Goal: Task Accomplishment & Management: Manage account settings

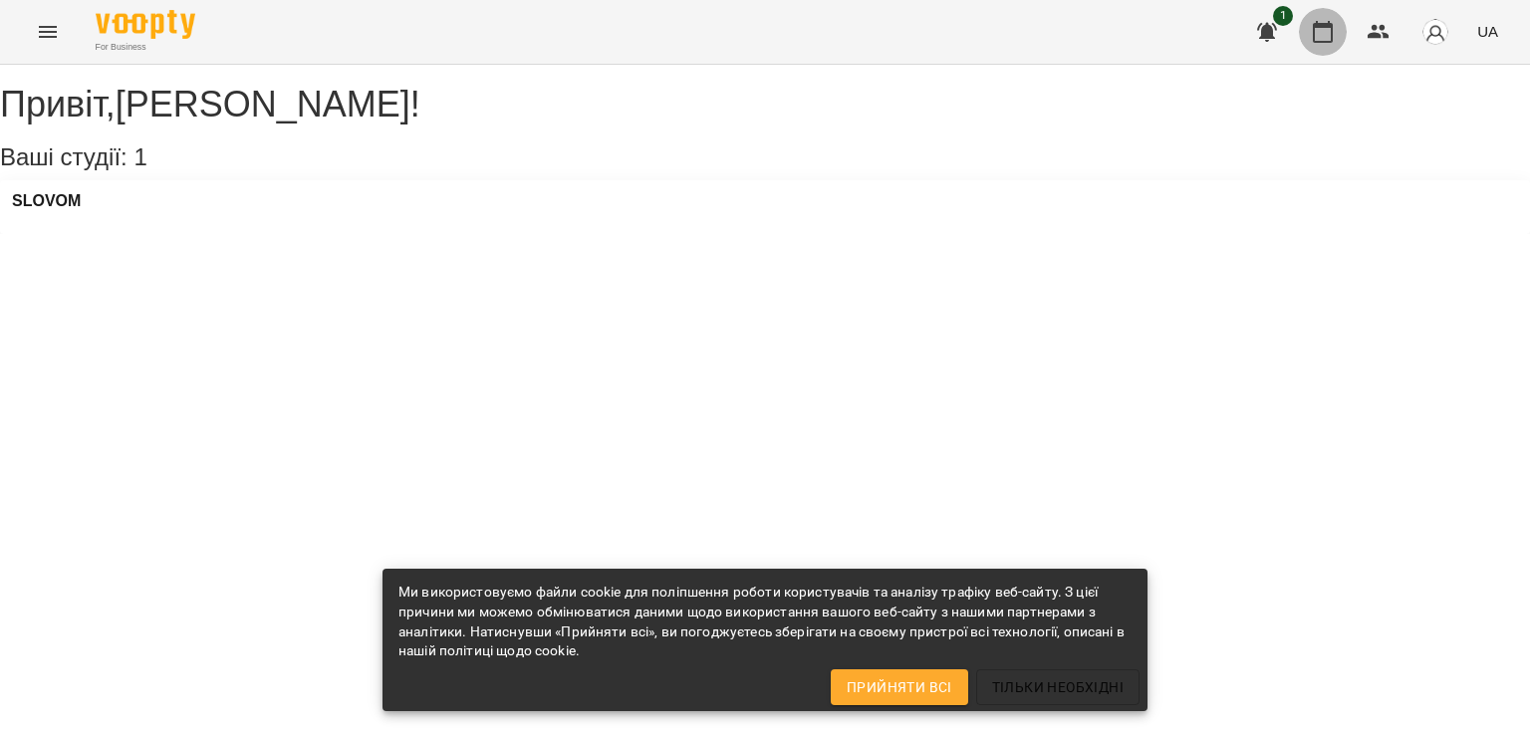
click at [1327, 34] on icon "button" at bounding box center [1323, 32] width 24 height 24
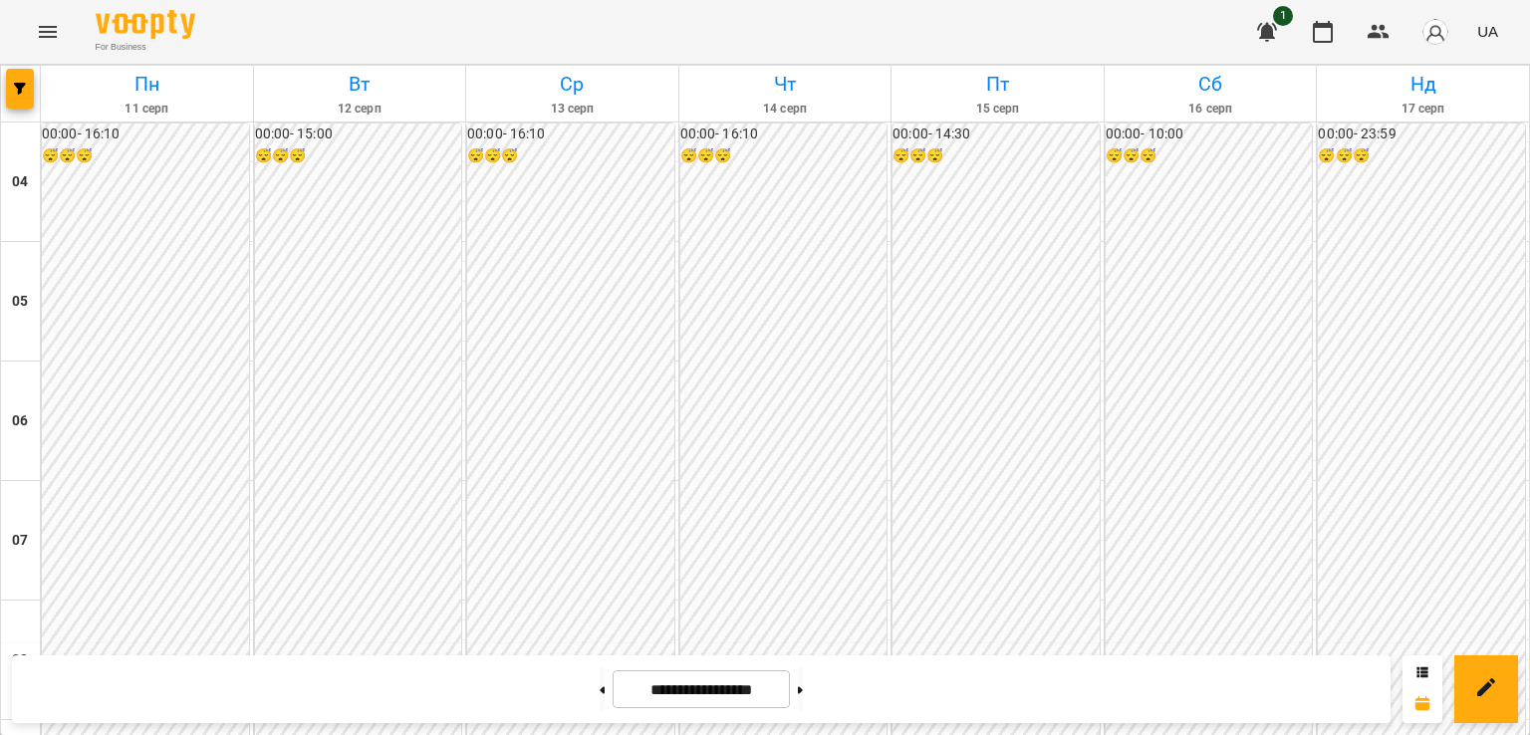
scroll to position [542, 0]
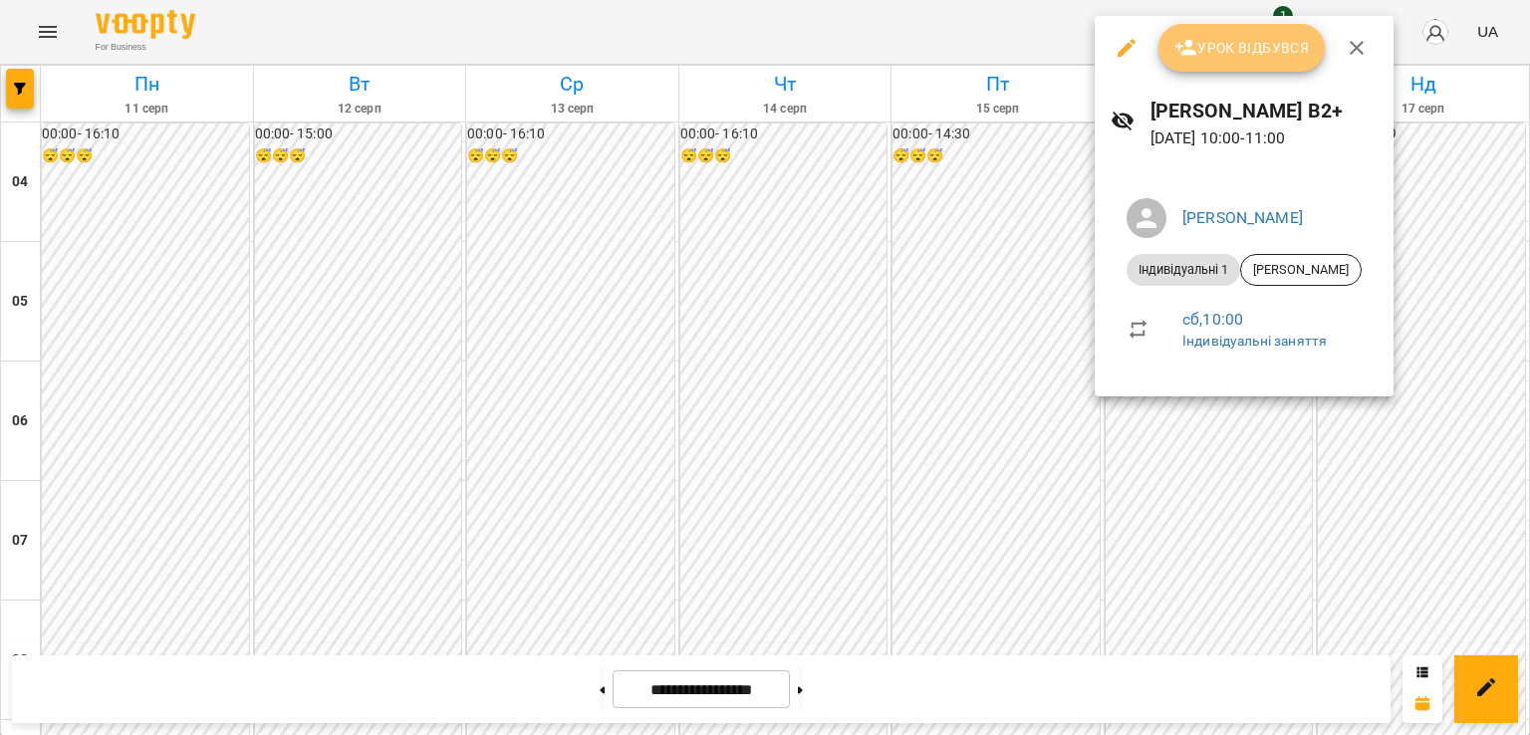
click at [1186, 62] on button "Урок відбувся" at bounding box center [1242, 48] width 167 height 48
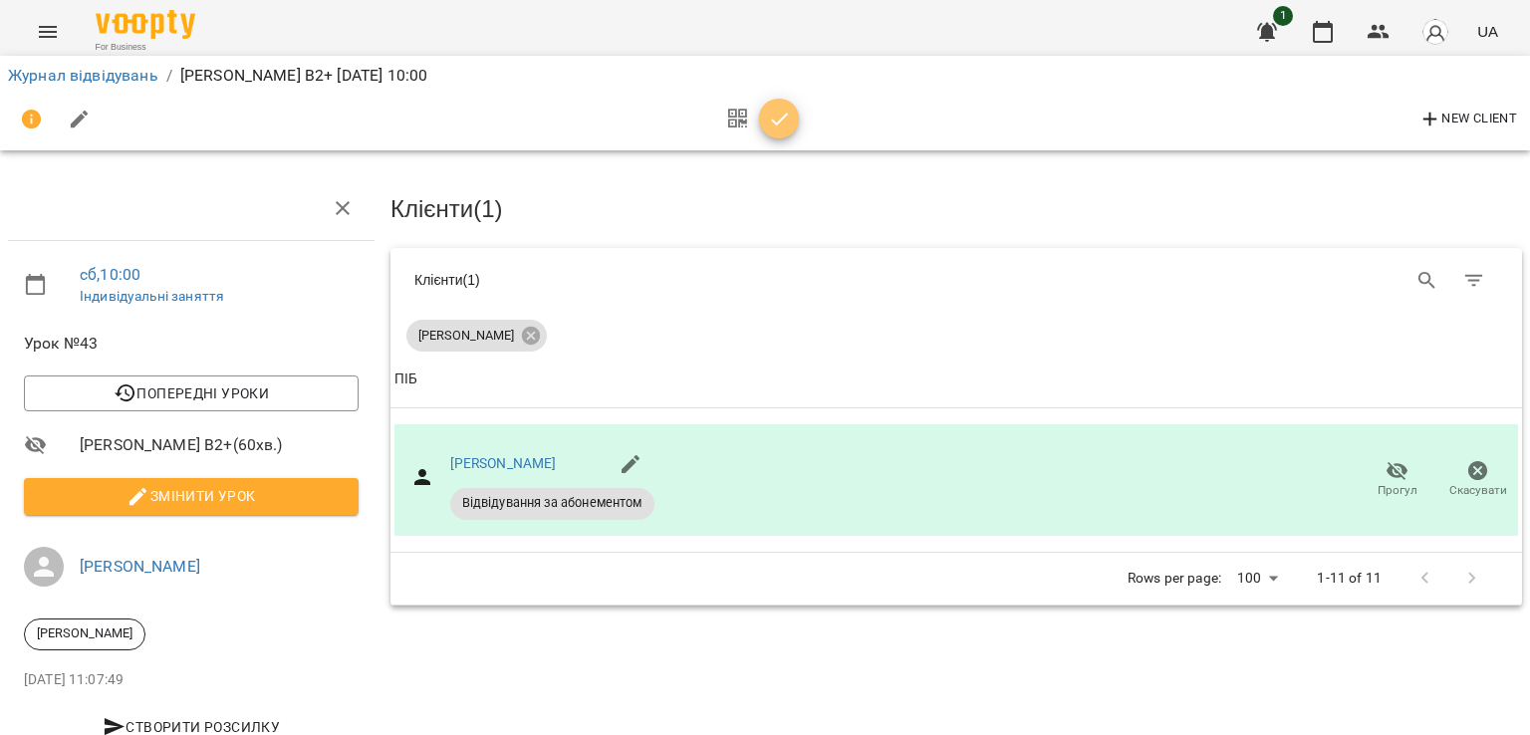
click at [792, 122] on span "button" at bounding box center [779, 120] width 40 height 24
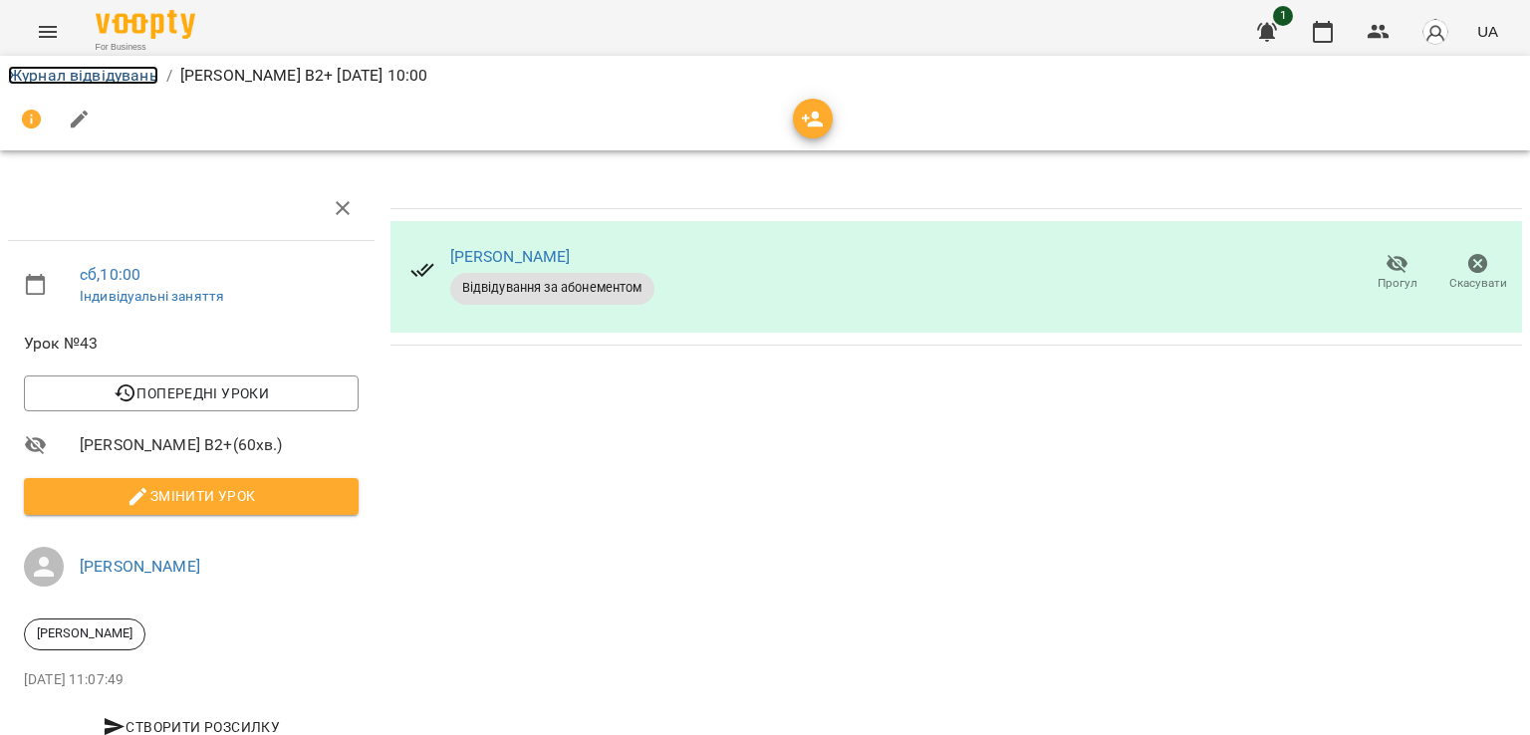
click at [149, 73] on link "Журнал відвідувань" at bounding box center [83, 75] width 150 height 19
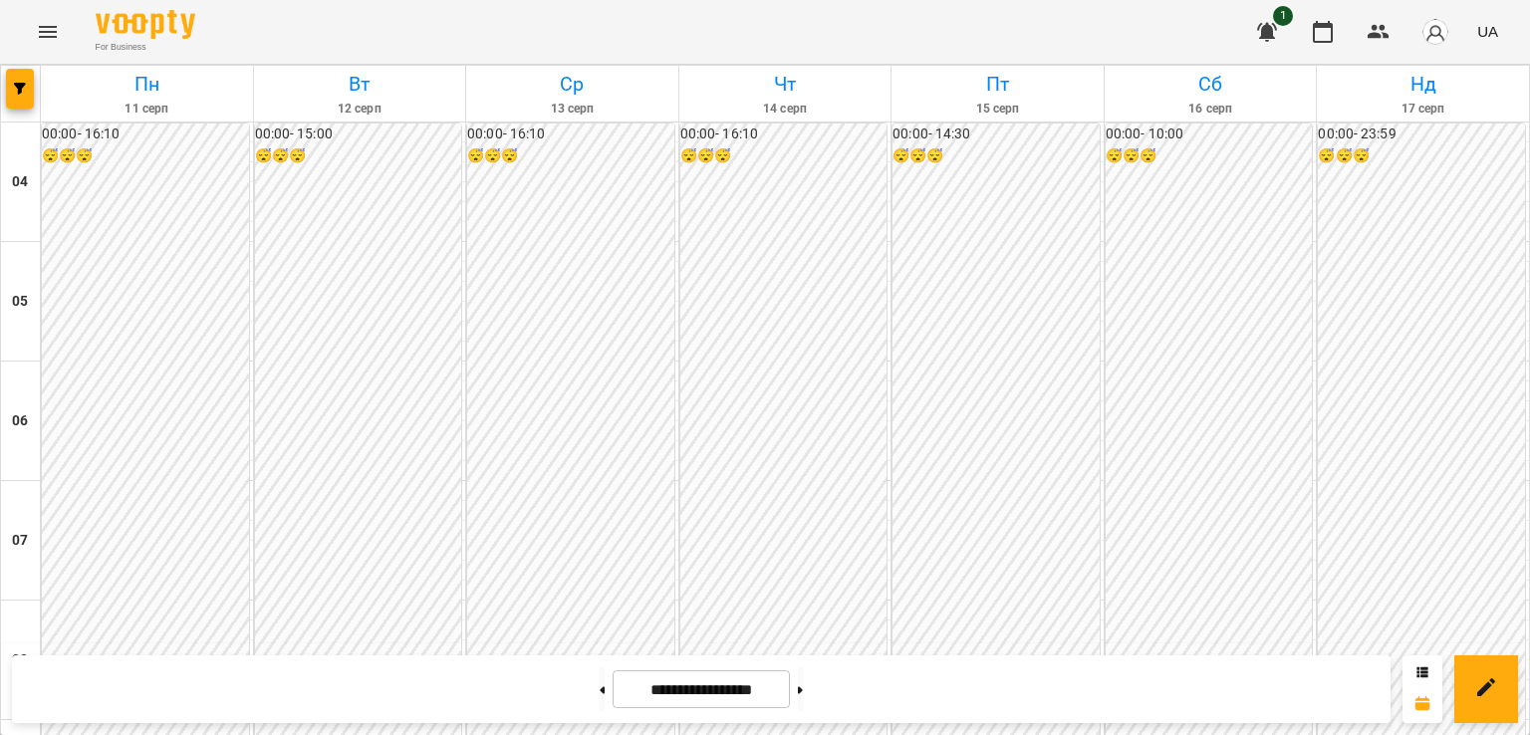
scroll to position [1537, 0]
click at [600, 690] on button at bounding box center [602, 689] width 5 height 44
click at [600, 687] on button at bounding box center [602, 689] width 5 height 44
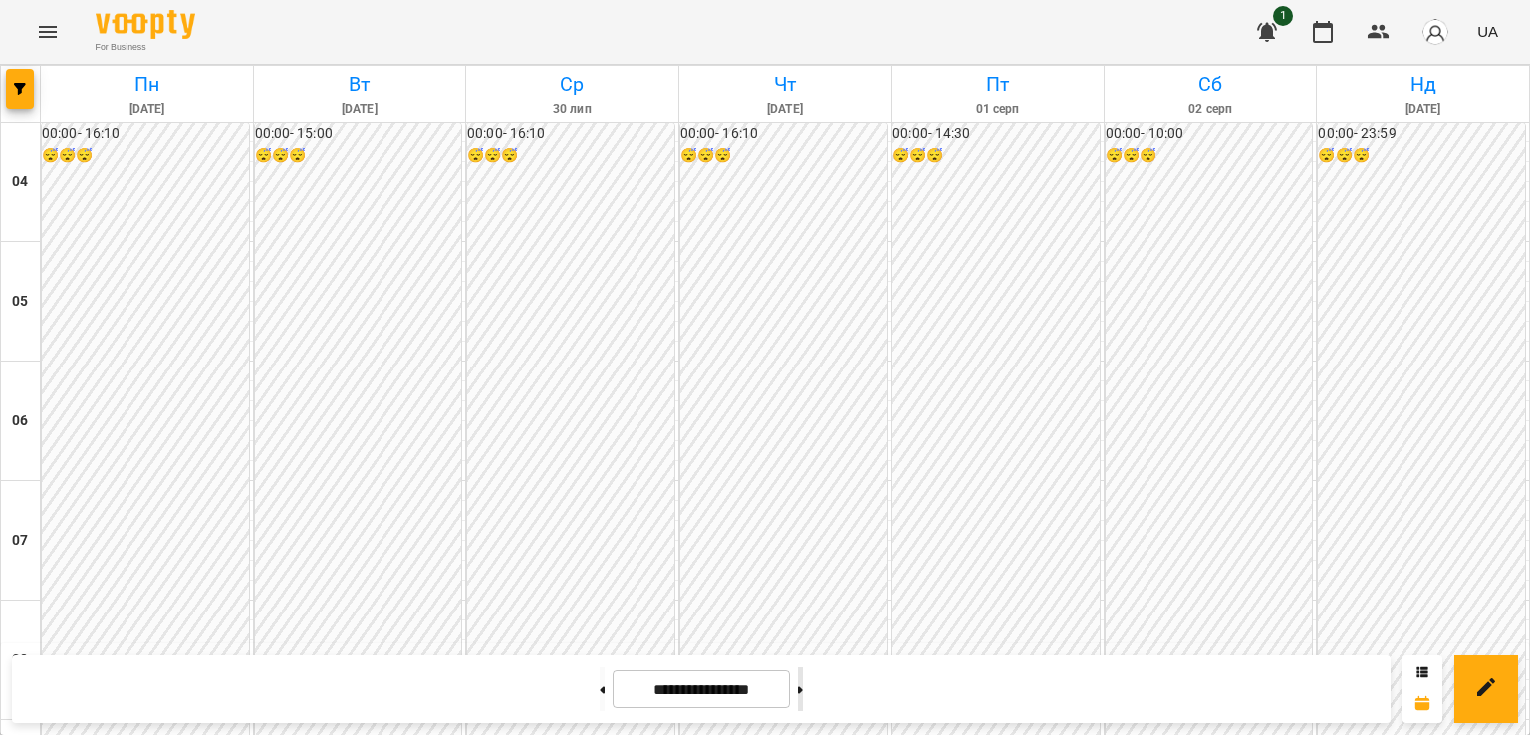
click at [803, 689] on button at bounding box center [800, 689] width 5 height 44
type input "**********"
